Goal: Task Accomplishment & Management: Complete application form

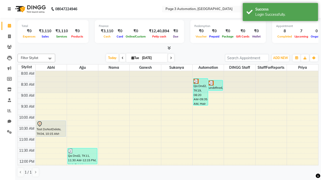
click at [10, 9] on icon at bounding box center [9, 9] width 3 height 4
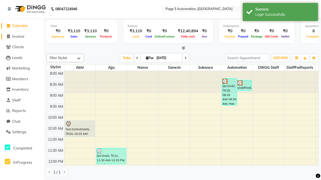
click at [22, 36] on span "Invoice" at bounding box center [18, 36] width 12 height 5
select select "service"
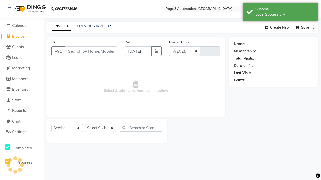
select select "2774"
type input "8740"
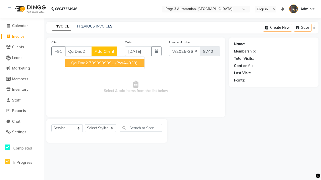
click at [105, 63] on ngb-highlight "7090909091" at bounding box center [101, 62] width 25 height 5
type input "7090909091"
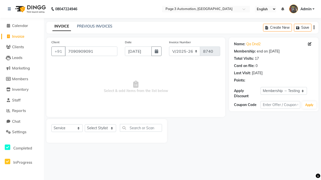
select select "0:"
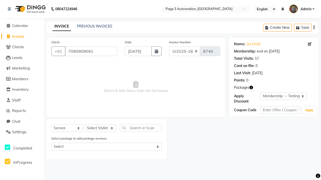
select select "71572"
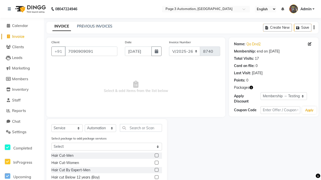
click at [156, 163] on label at bounding box center [157, 163] width 4 height 4
click at [156, 163] on input "checkbox" at bounding box center [156, 163] width 3 height 3
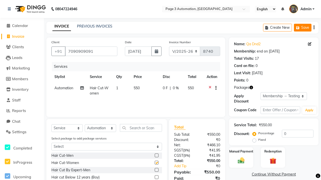
click at [302, 28] on button "Save" at bounding box center [303, 28] width 18 height 8
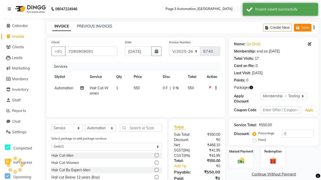
checkbox input "false"
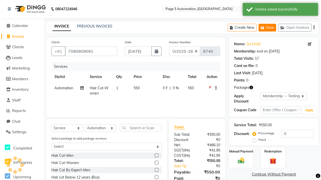
click at [267, 28] on button "Save" at bounding box center [267, 28] width 18 height 8
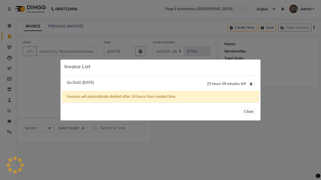
select select "2774"
select select "service"
click at [90, 82] on span "Qa Dnd2 /02 September 2025" at bounding box center [80, 82] width 27 height 5
type input "7090909091"
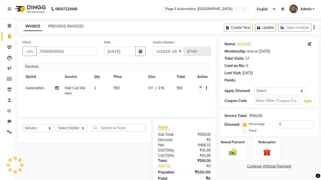
select select "712"
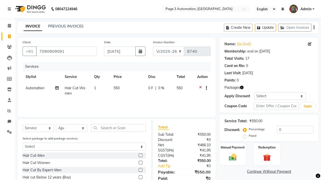
scroll to position [37, 0]
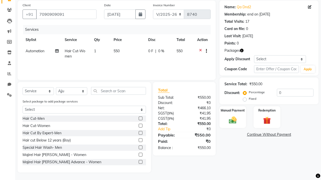
click at [140, 148] on label at bounding box center [141, 148] width 4 height 4
click at [140, 148] on input "checkbox" at bounding box center [140, 147] width 3 height 3
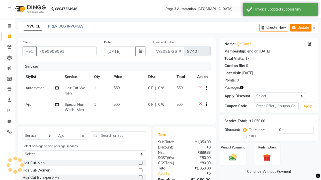
checkbox input "false"
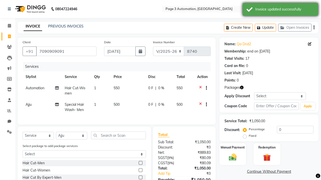
click at [280, 10] on div "Invoice updated successfully" at bounding box center [284, 9] width 59 height 5
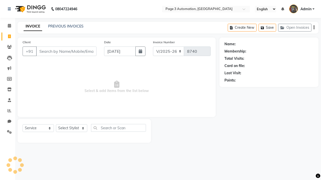
select select "2774"
select select "service"
click at [294, 28] on button "Open Invoices" at bounding box center [294, 28] width 33 height 8
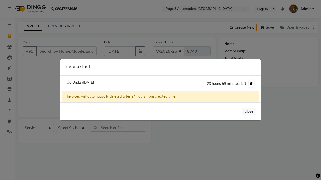
click at [251, 84] on icon at bounding box center [251, 84] width 3 height 3
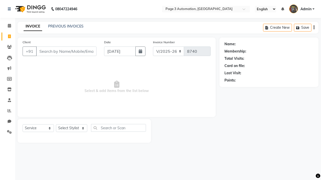
click at [301, 9] on span "Admin" at bounding box center [305, 9] width 11 height 5
click at [0, 0] on link "Sign out" at bounding box center [0, 0] width 0 height 0
